Goal: Task Accomplishment & Management: Complete application form

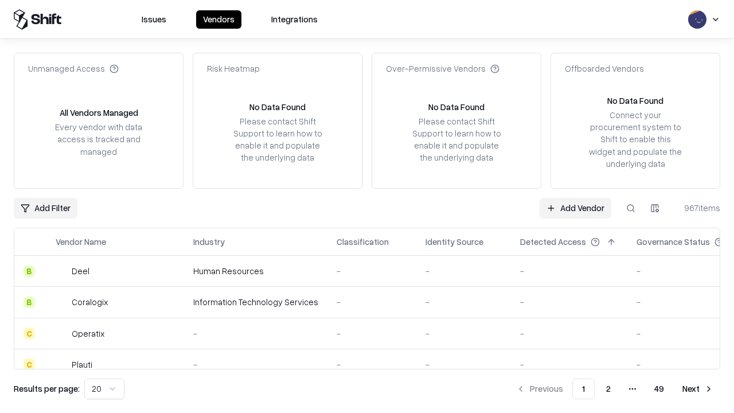
click at [576, 208] on link "Add Vendor" at bounding box center [576, 208] width 72 height 21
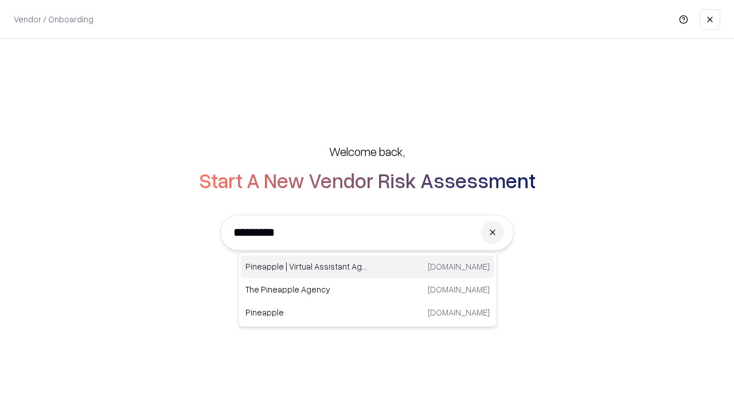
click at [368, 267] on div "Pineapple | Virtual Assistant Agency trypineapple.com" at bounding box center [368, 266] width 254 height 23
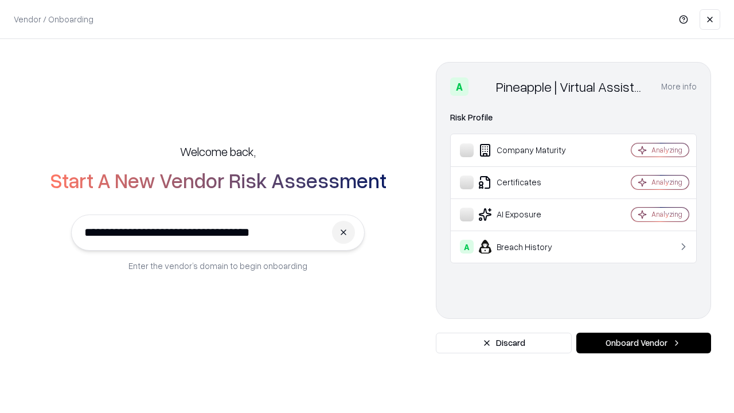
type input "**********"
click at [644, 343] on button "Onboard Vendor" at bounding box center [644, 343] width 135 height 21
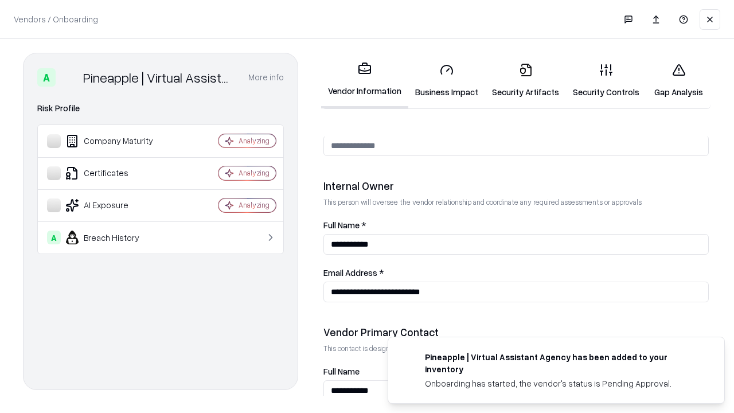
scroll to position [594, 0]
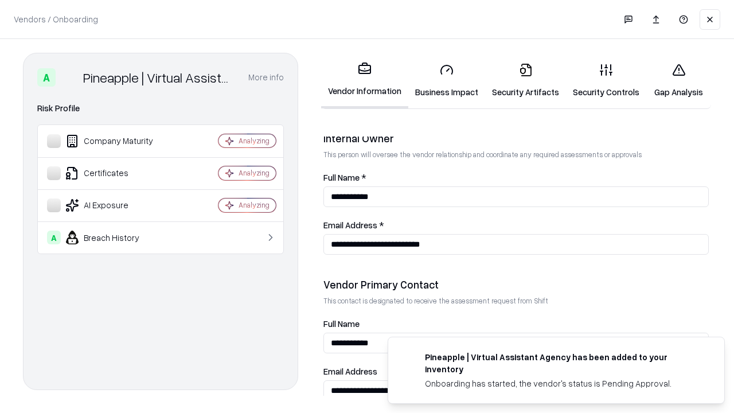
click at [447, 80] on link "Business Impact" at bounding box center [447, 80] width 77 height 53
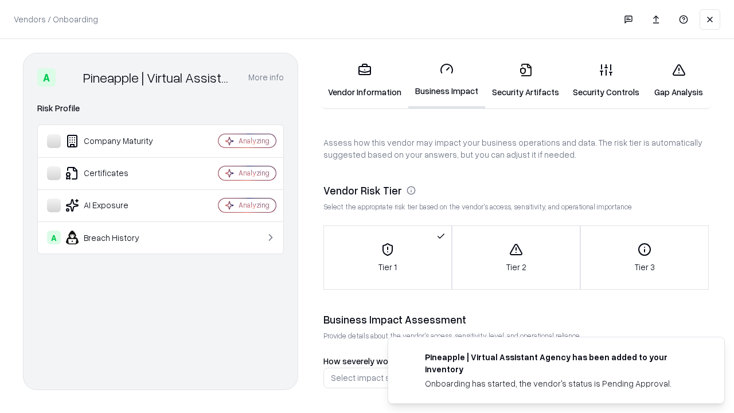
click at [526, 80] on link "Security Artifacts" at bounding box center [525, 80] width 81 height 53
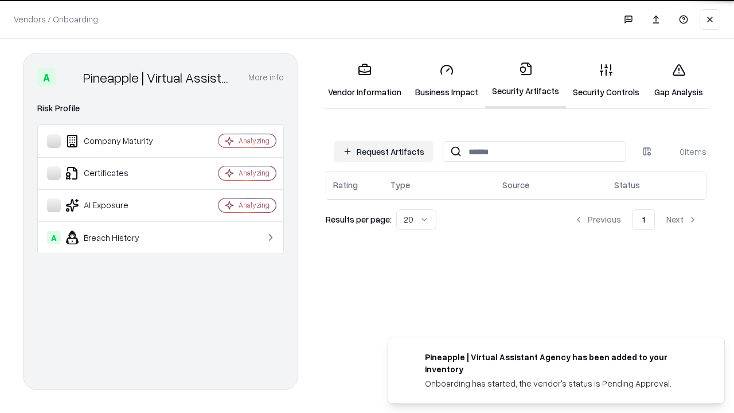
click at [384, 151] on button "Request Artifacts" at bounding box center [384, 151] width 100 height 21
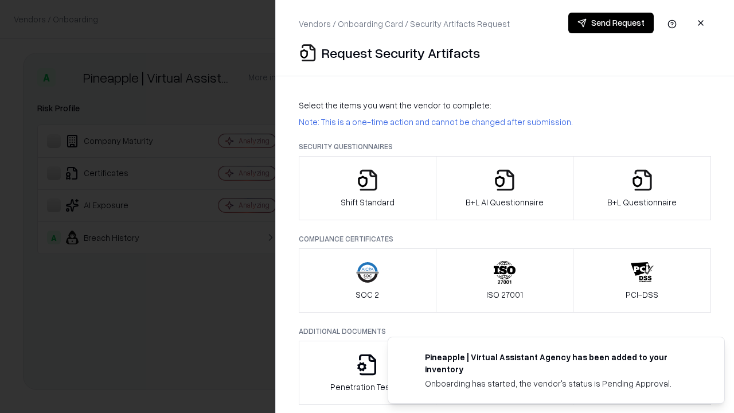
click at [367, 188] on icon "button" at bounding box center [367, 180] width 23 height 23
click at [611, 23] on button "Send Request" at bounding box center [611, 23] width 85 height 21
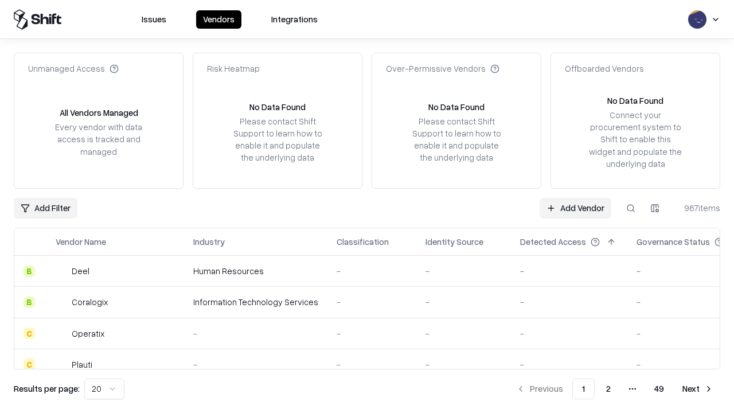
click at [631, 208] on button at bounding box center [631, 208] width 21 height 21
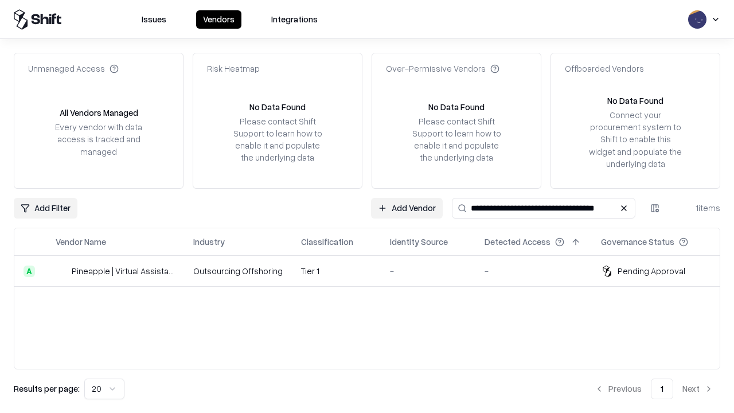
type input "**********"
click at [374, 271] on td "Tier 1" at bounding box center [336, 271] width 89 height 31
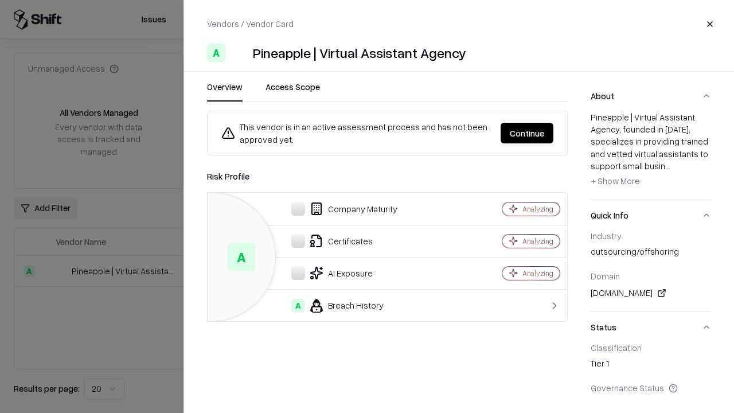
click at [527, 133] on button "Continue" at bounding box center [527, 133] width 53 height 21
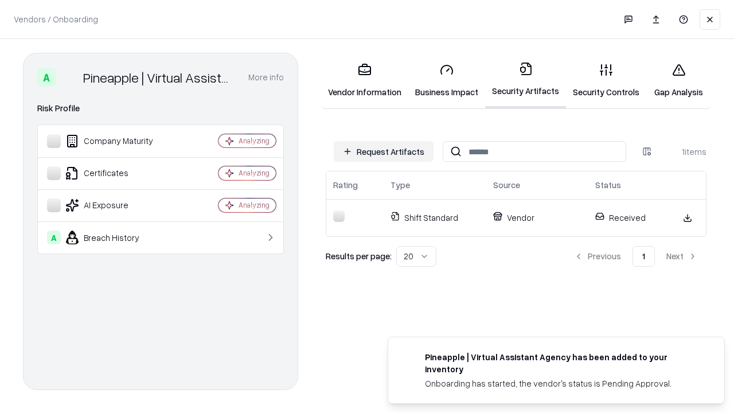
click at [606, 80] on link "Security Controls" at bounding box center [606, 80] width 80 height 53
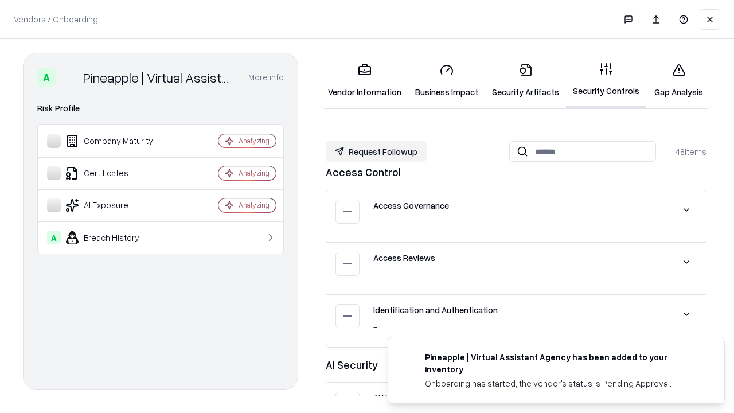
click at [376, 151] on button "Request Followup" at bounding box center [376, 151] width 101 height 21
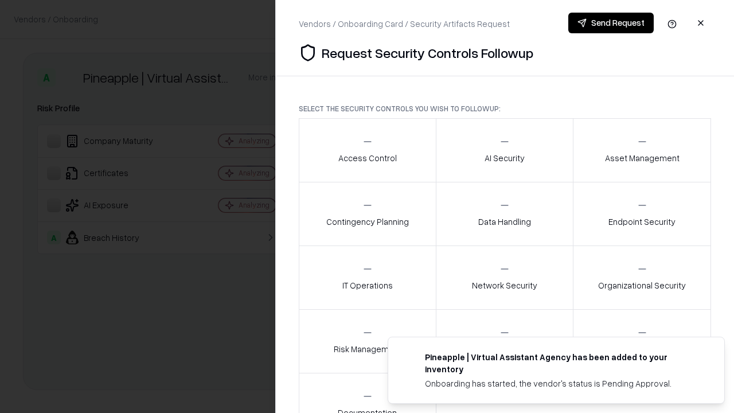
click at [367, 150] on div "Access Control" at bounding box center [368, 150] width 59 height 28
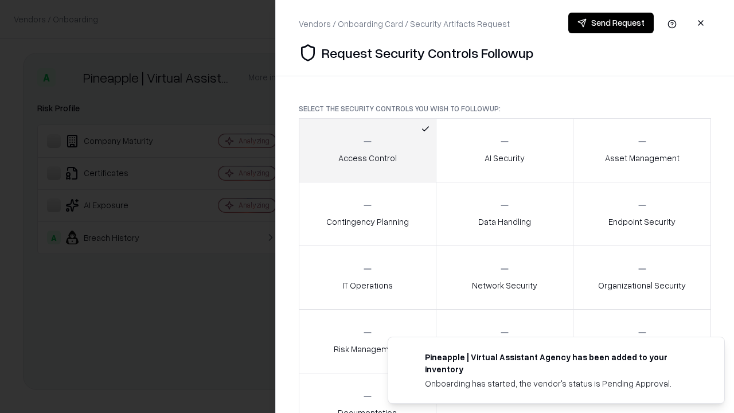
click at [611, 23] on button "Send Request" at bounding box center [611, 23] width 85 height 21
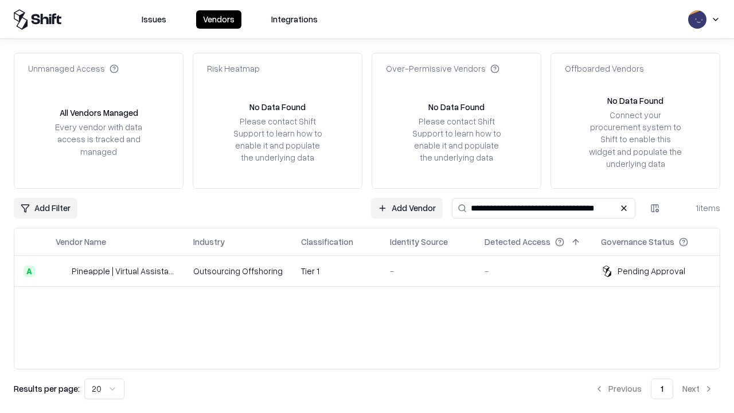
type input "**********"
click at [374, 271] on td "Tier 1" at bounding box center [336, 271] width 89 height 31
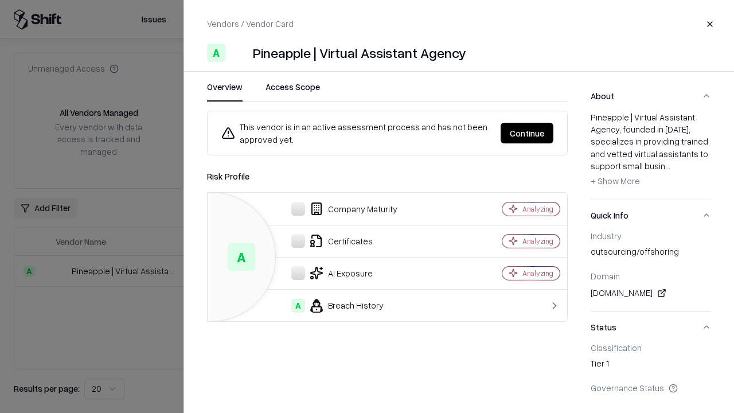
click at [527, 133] on button "Continue" at bounding box center [527, 133] width 53 height 21
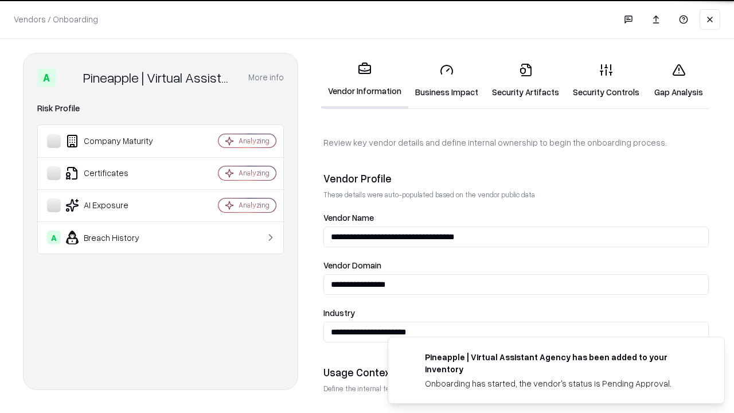
click at [679, 80] on link "Gap Analysis" at bounding box center [679, 80] width 65 height 53
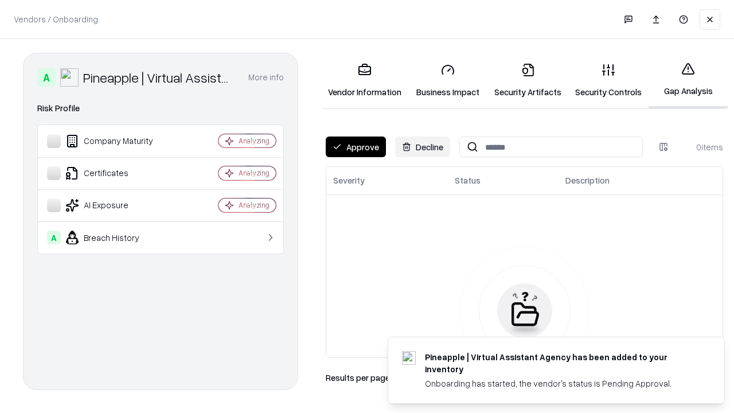
click at [356, 147] on button "Approve" at bounding box center [356, 147] width 60 height 21
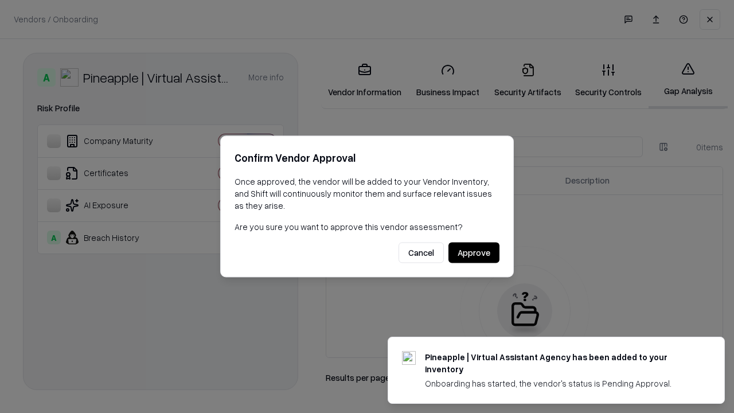
click at [474, 252] on button "Approve" at bounding box center [474, 253] width 51 height 21
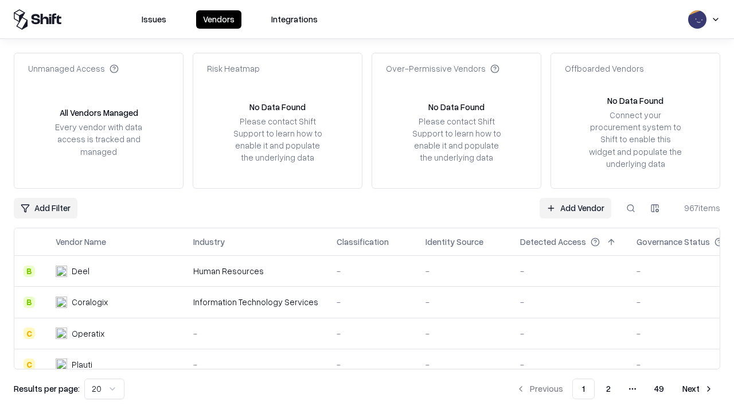
type input "**********"
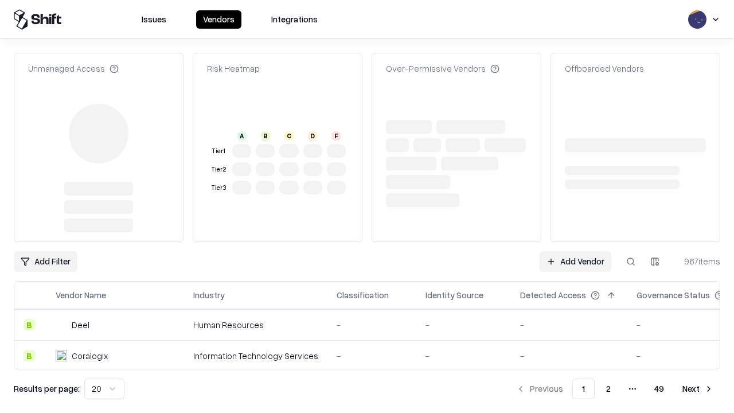
click at [576, 251] on link "Add Vendor" at bounding box center [576, 261] width 72 height 21
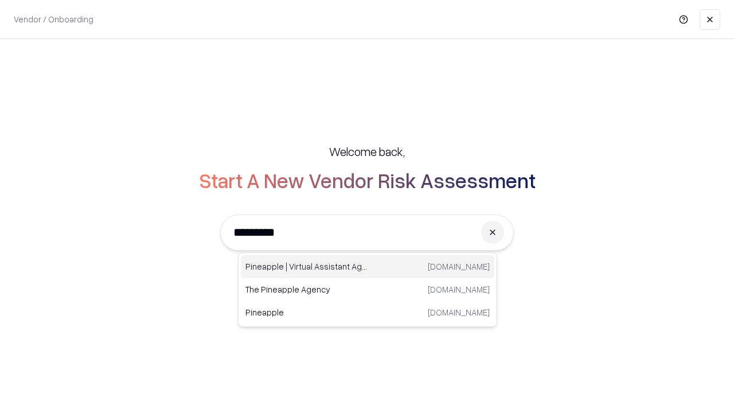
click at [368, 267] on div "Pineapple | Virtual Assistant Agency [DOMAIN_NAME]" at bounding box center [368, 266] width 254 height 23
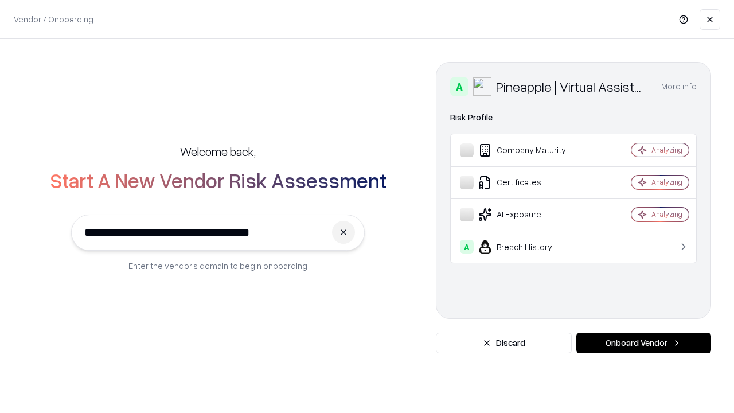
type input "**********"
click at [644, 343] on button "Onboard Vendor" at bounding box center [644, 343] width 135 height 21
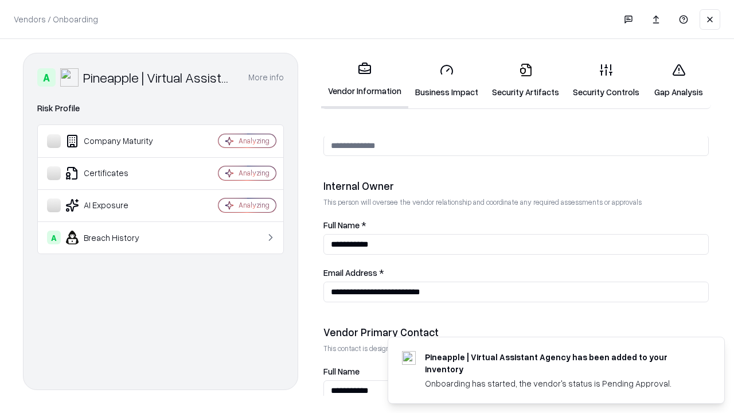
scroll to position [594, 0]
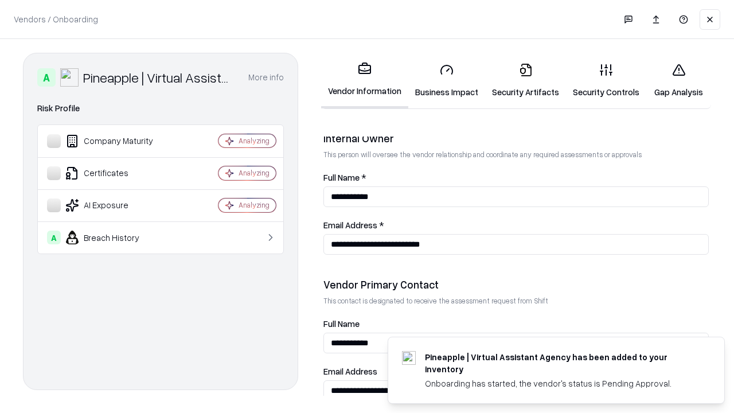
click at [679, 80] on link "Gap Analysis" at bounding box center [679, 80] width 65 height 53
